Goal: Navigation & Orientation: Find specific page/section

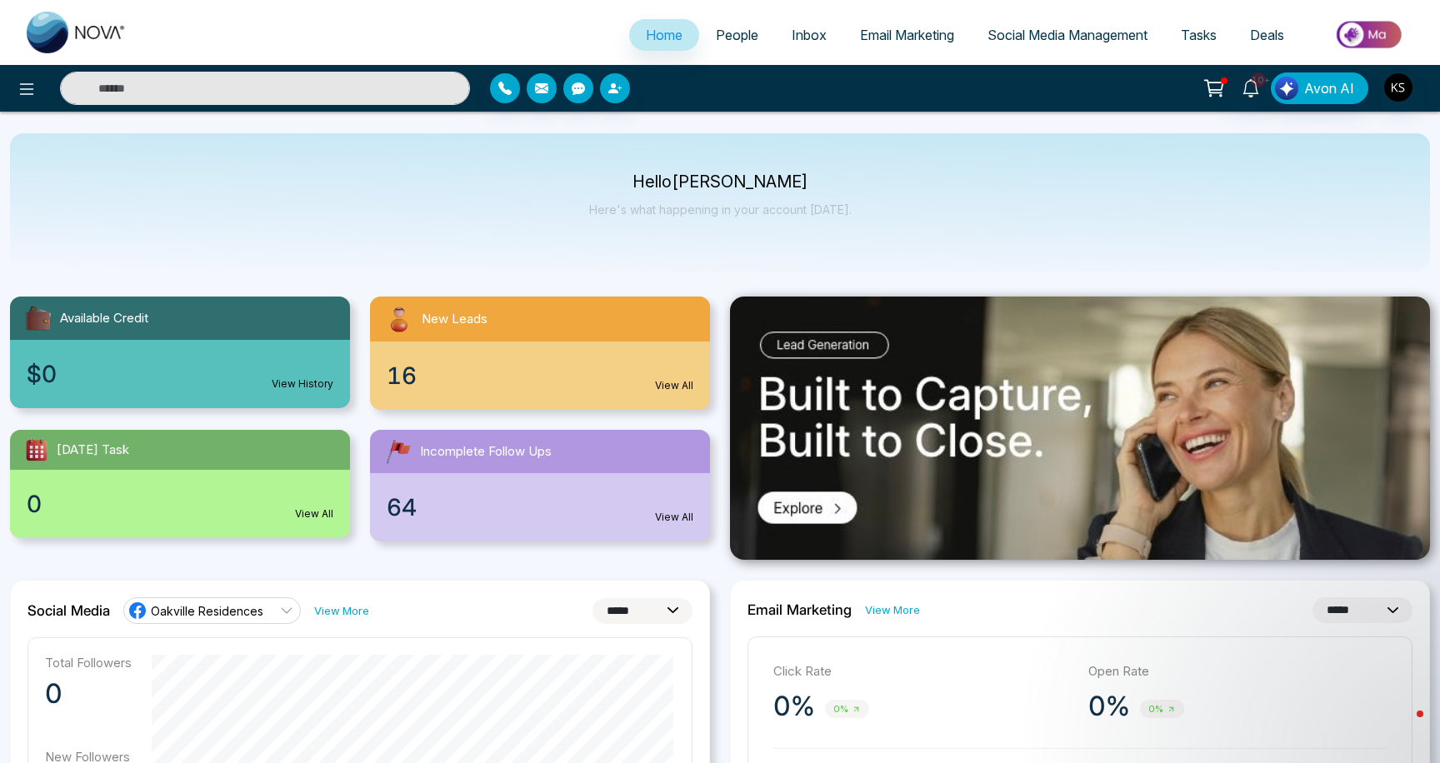
select select "*"
click at [724, 42] on span "People" at bounding box center [737, 35] width 42 height 17
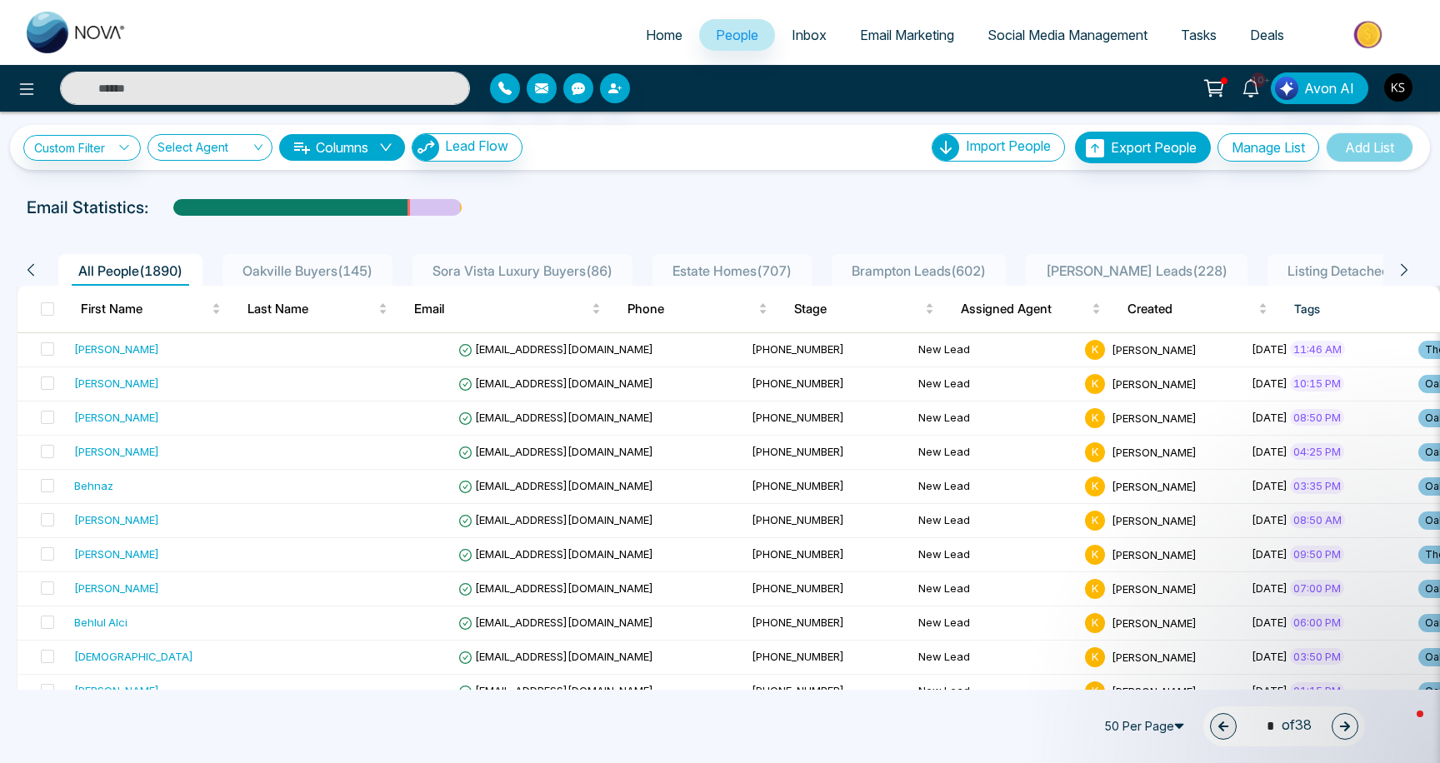
scroll to position [7, 0]
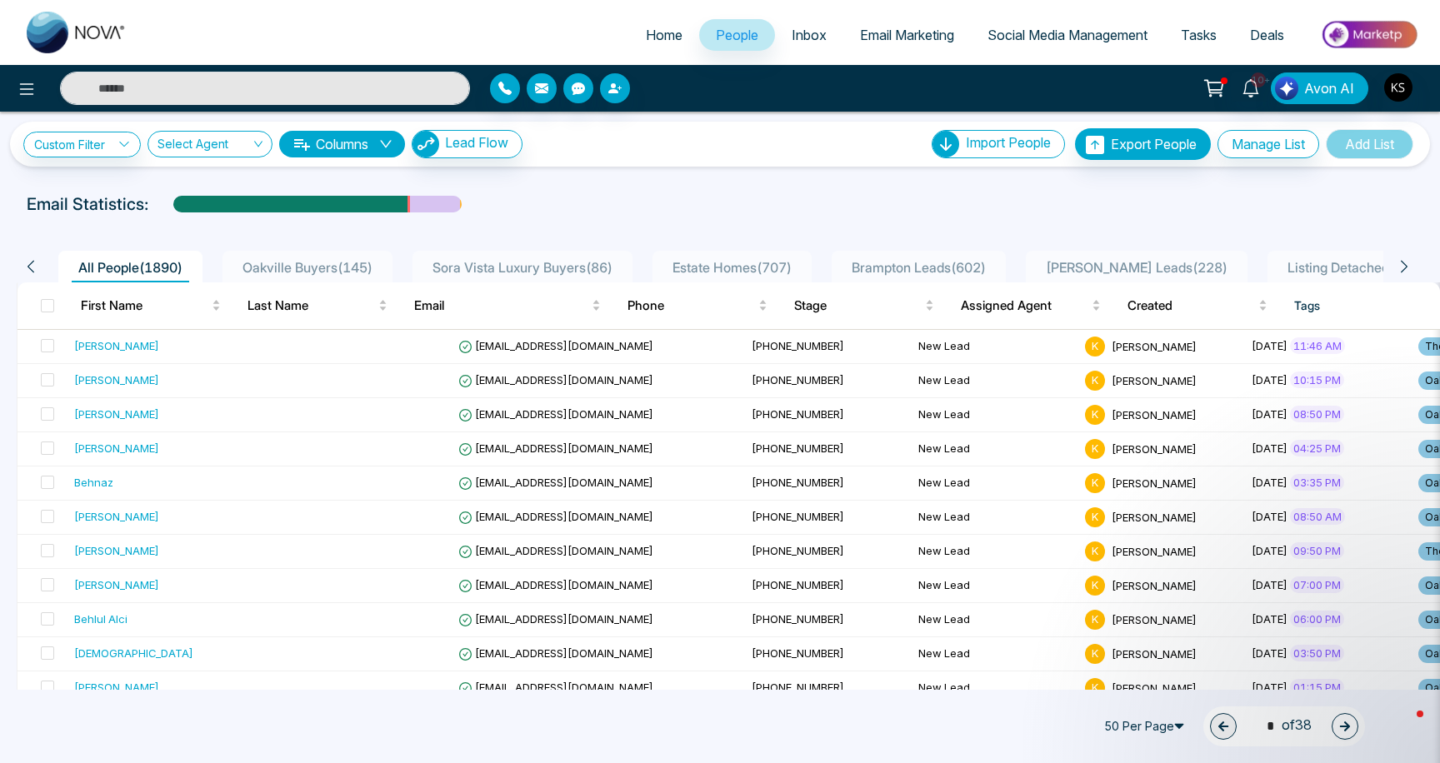
click at [648, 34] on span "Home" at bounding box center [664, 35] width 37 height 17
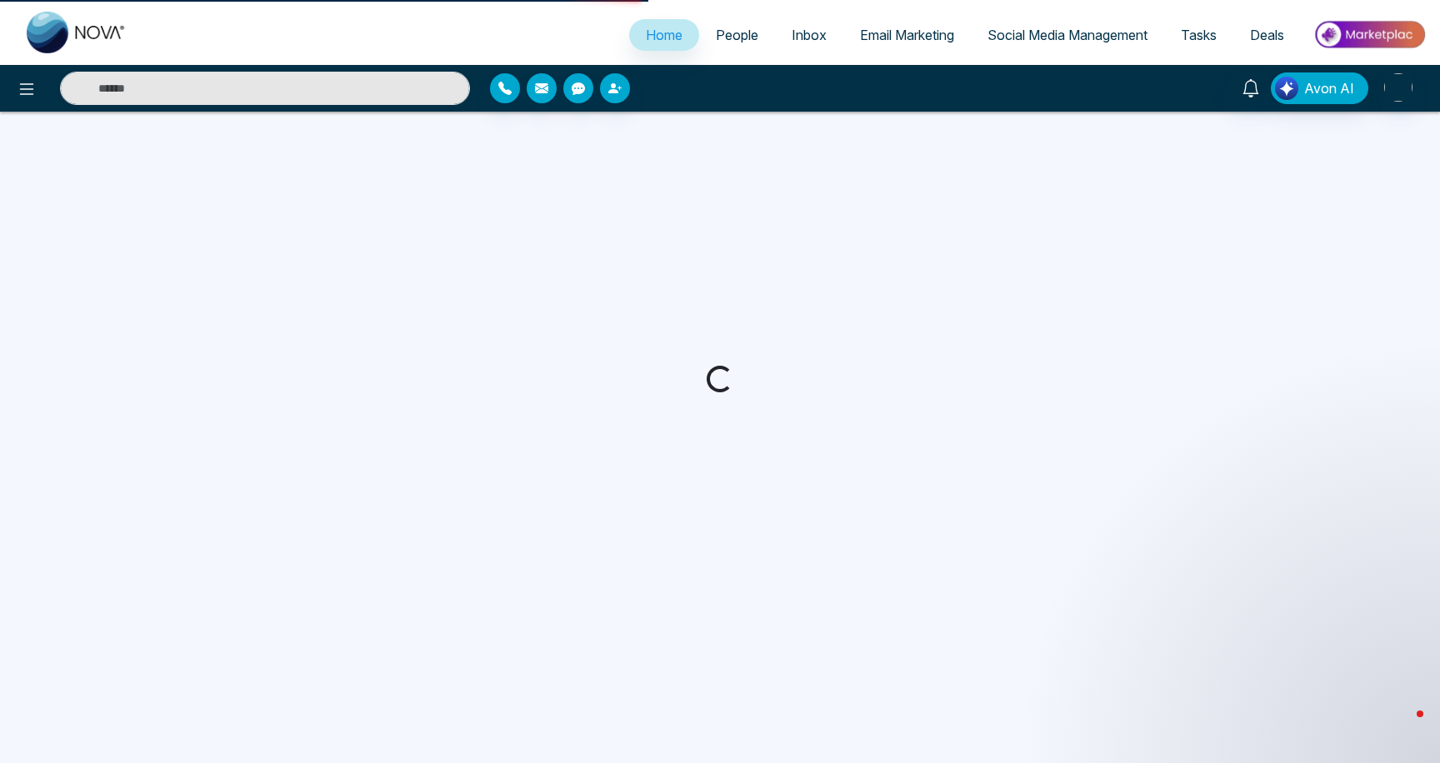
select select "*"
